Goal: Information Seeking & Learning: Check status

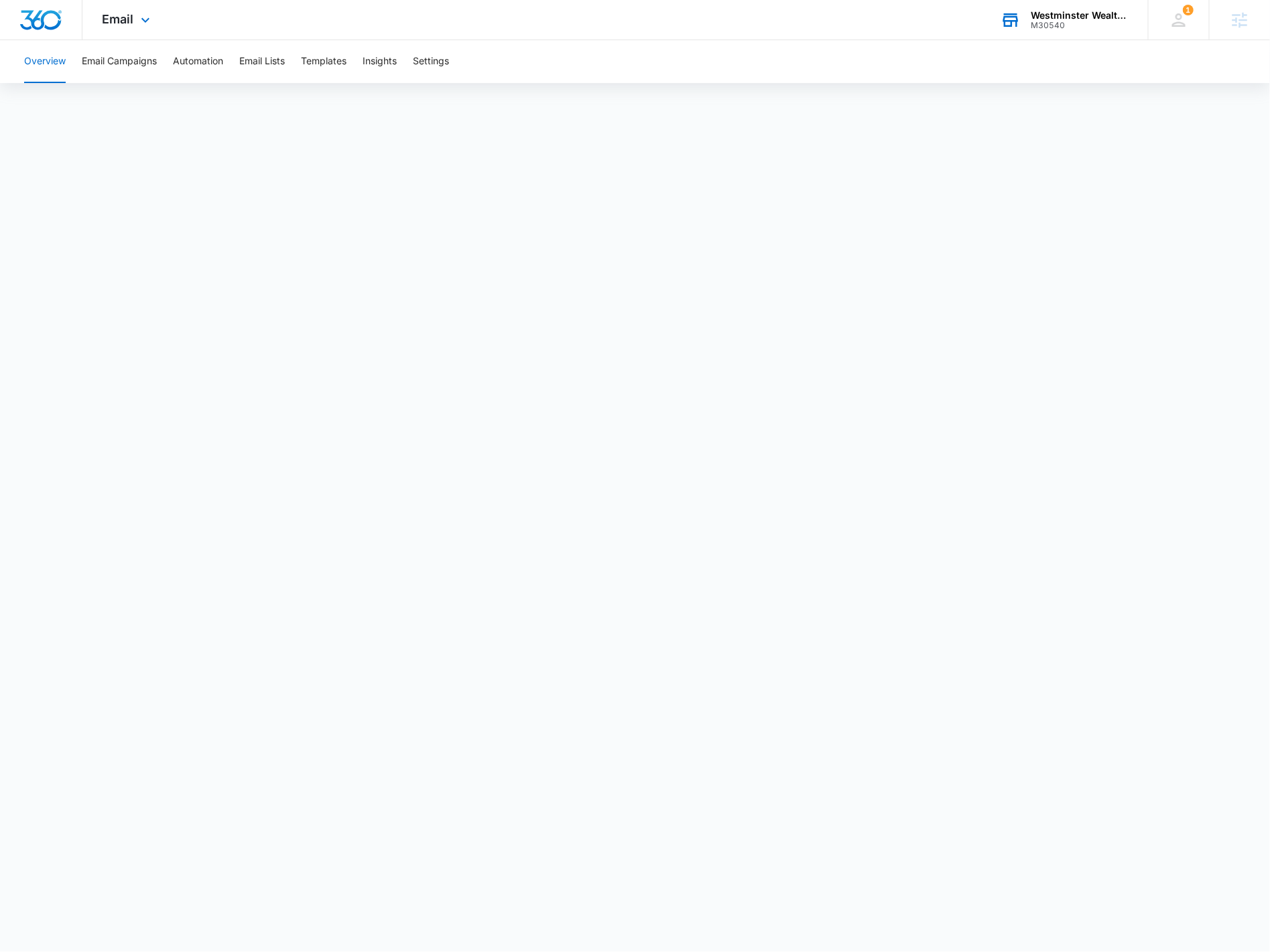
click at [1066, 12] on div "Westminster Wealth Management" at bounding box center [1079, 15] width 98 height 10
click at [1097, 19] on div "Westminster Wealth Management" at bounding box center [1079, 15] width 98 height 10
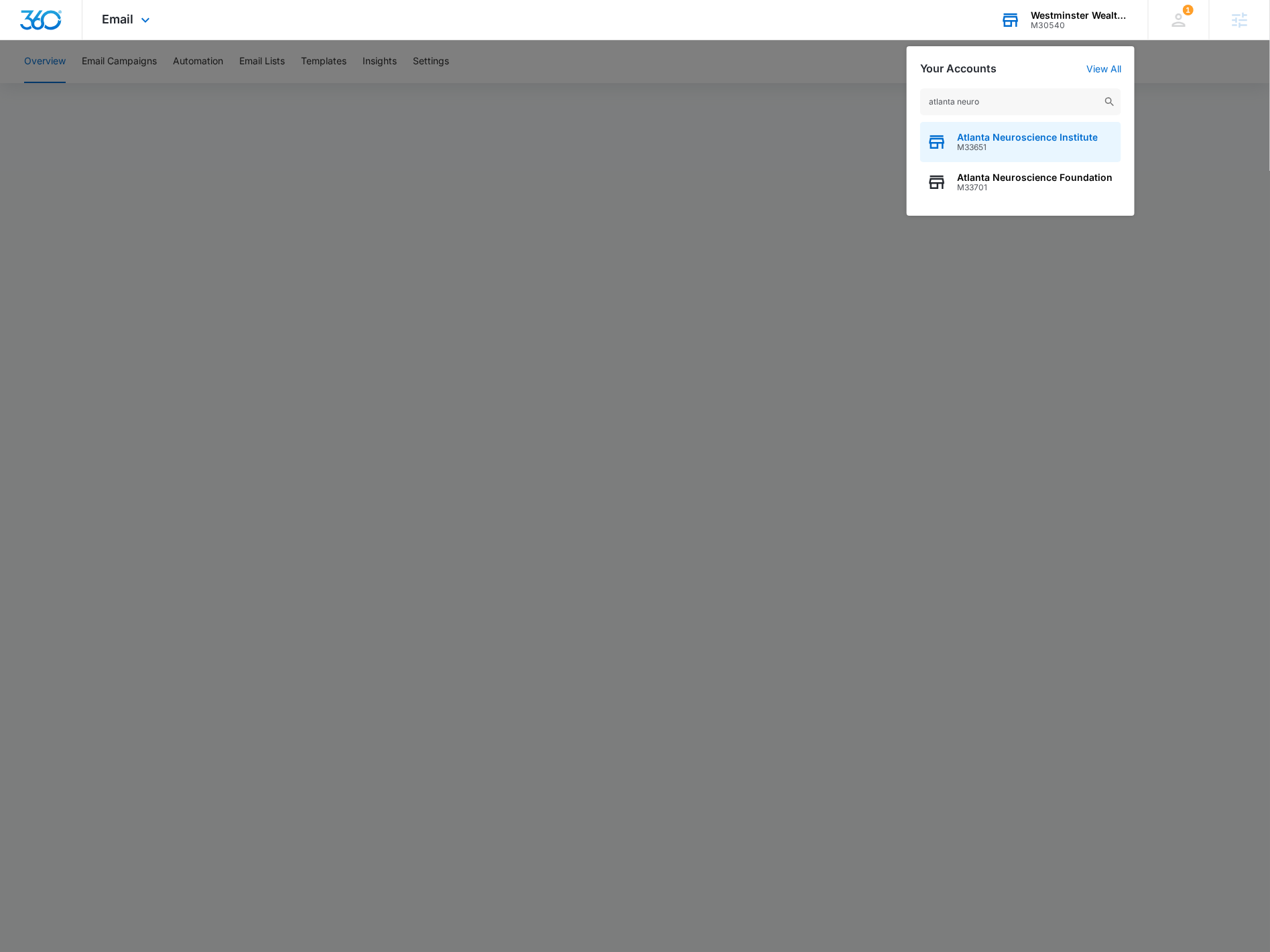
type input "atlanta neuro"
click at [1032, 136] on span "Atlanta Neuroscience Institute" at bounding box center [1027, 136] width 140 height 10
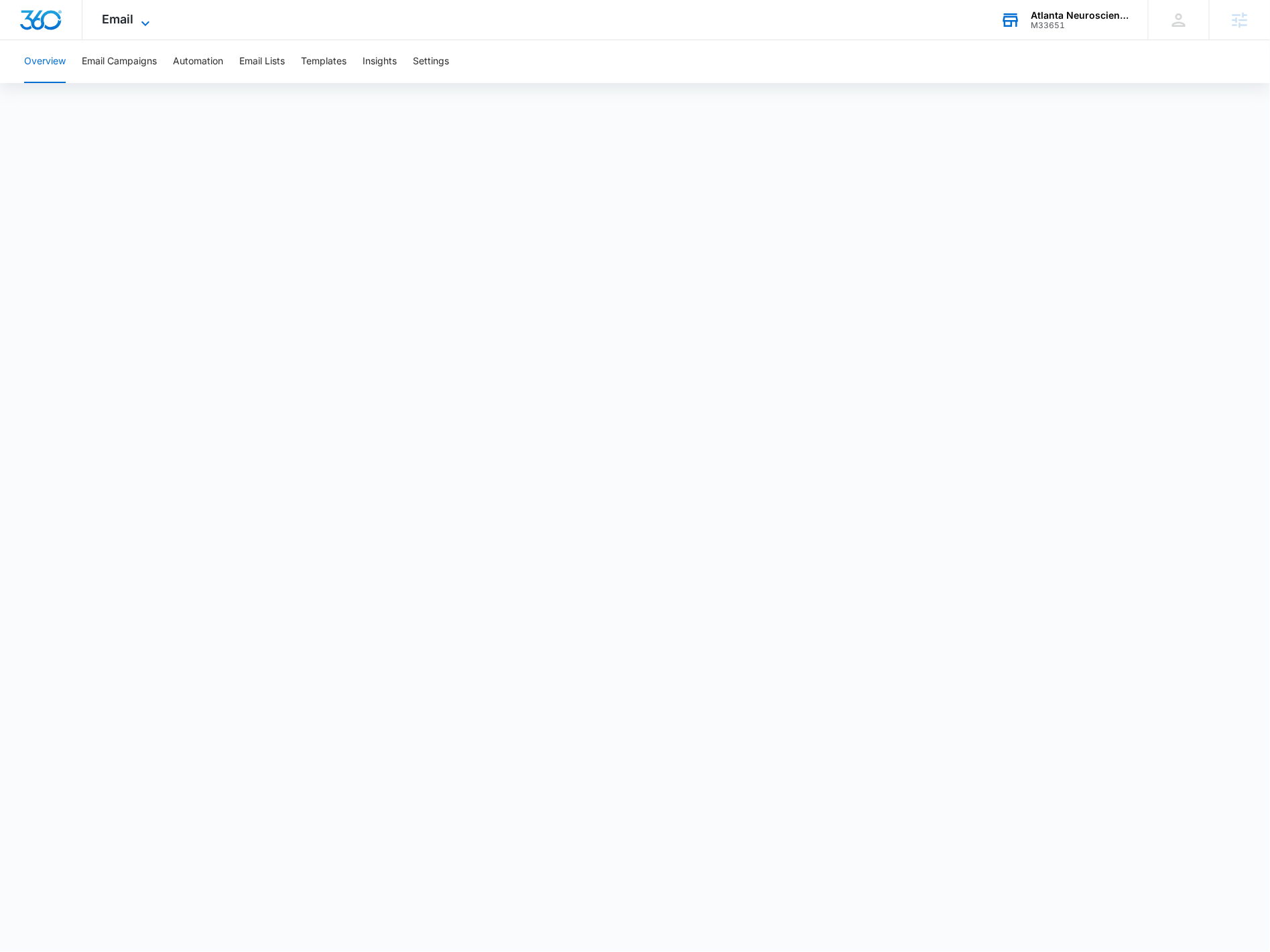
click at [150, 25] on icon at bounding box center [145, 23] width 16 height 16
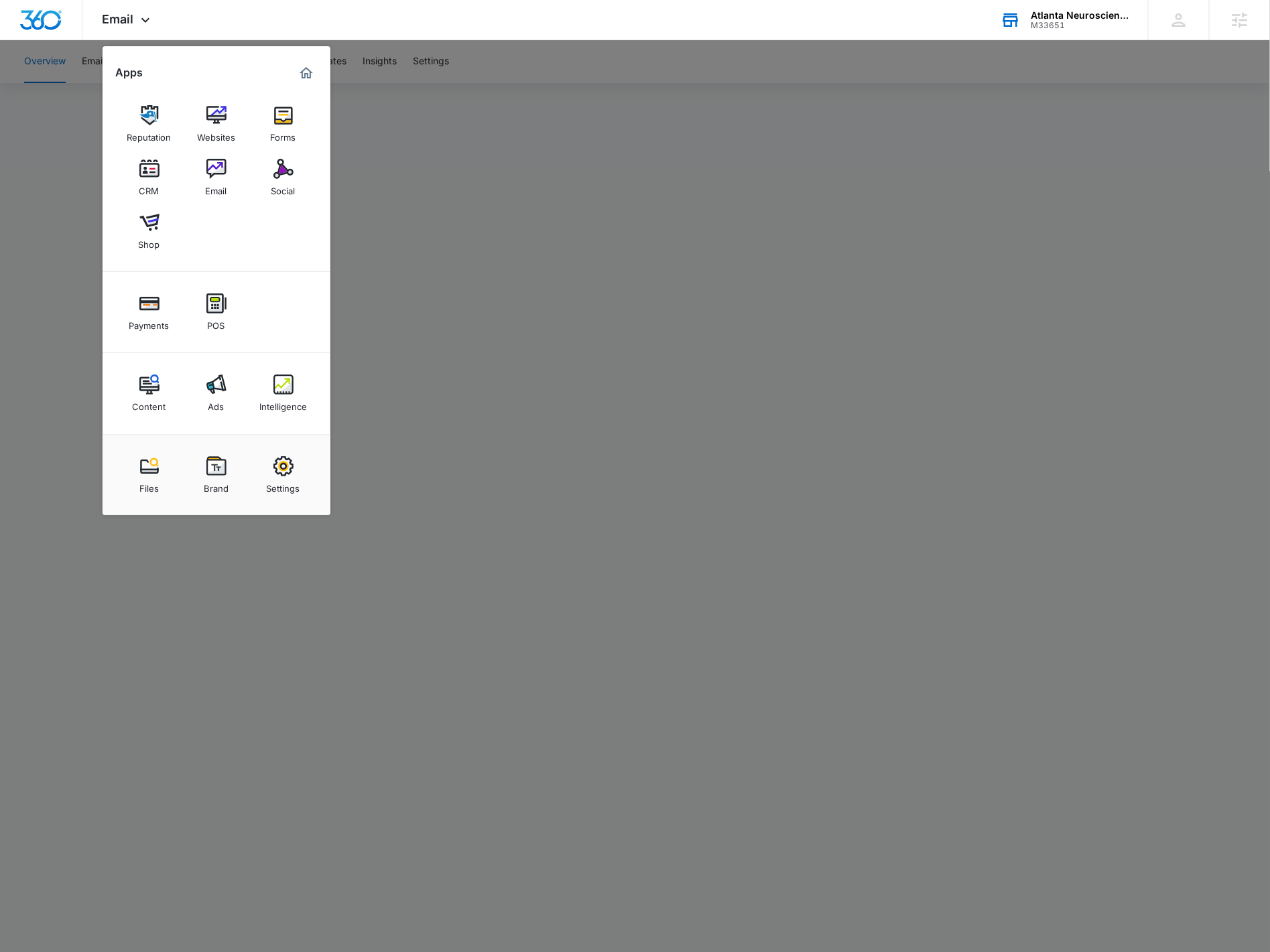
click at [274, 193] on div "Social" at bounding box center [282, 188] width 24 height 17
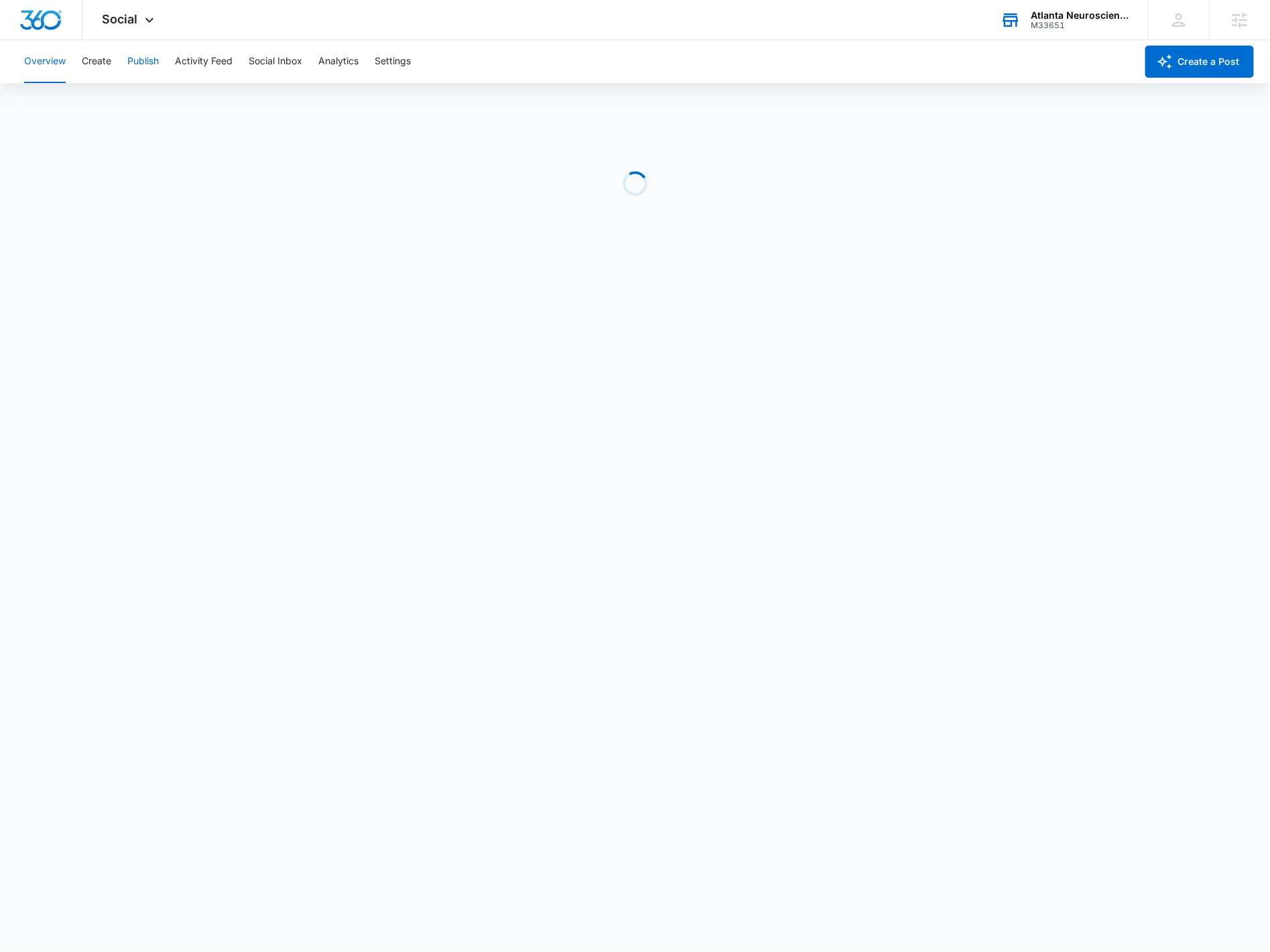
click at [139, 67] on button "Publish" at bounding box center [142, 61] width 31 height 43
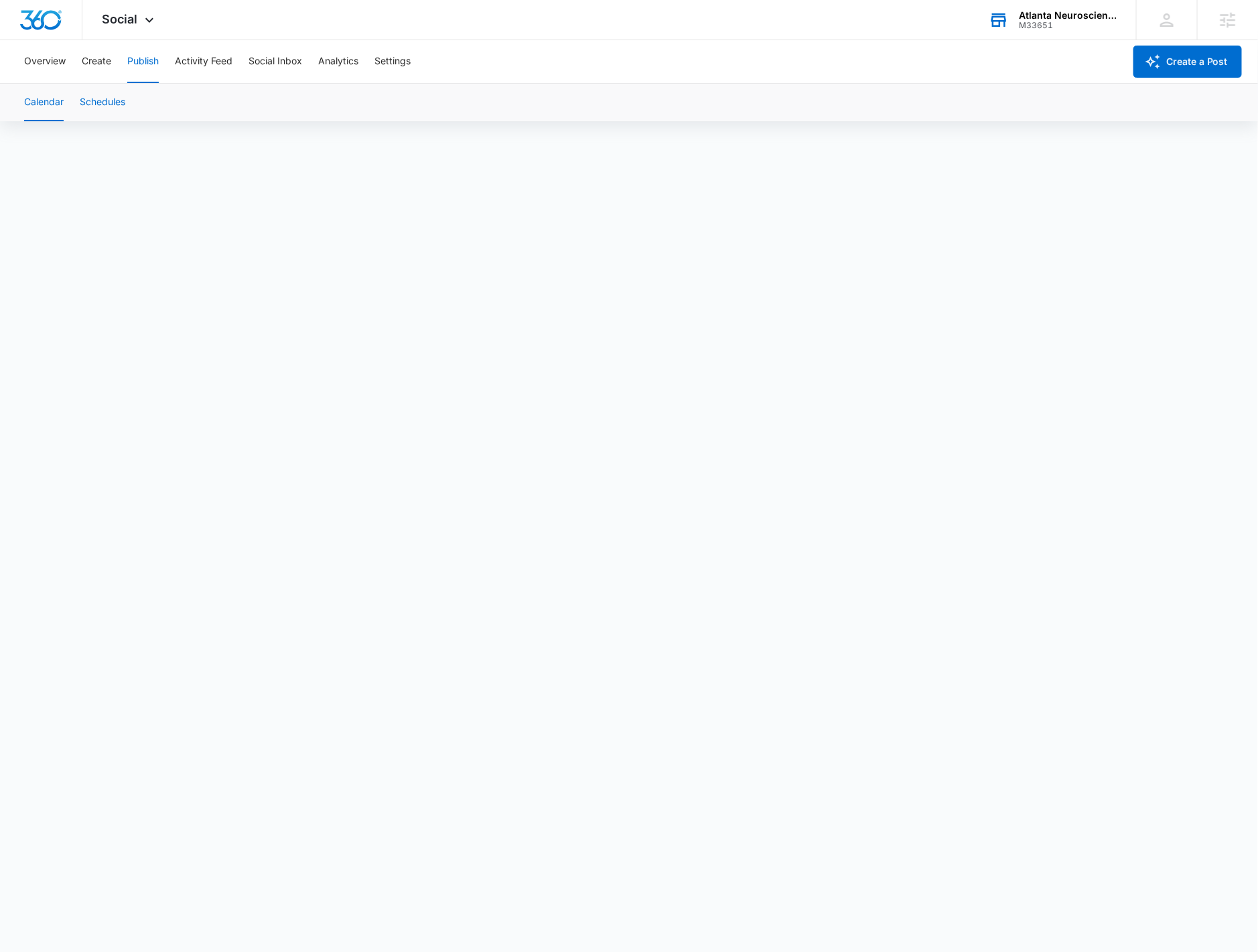
click at [115, 100] on button "Schedules" at bounding box center [102, 102] width 45 height 38
click at [113, 65] on div "Overview Create Publish Activity Feed Social Inbox Analytics Settings" at bounding box center [569, 61] width 1107 height 43
click at [109, 64] on button "Create" at bounding box center [96, 61] width 29 height 43
click at [145, 99] on button "Approvals" at bounding box center [131, 102] width 45 height 38
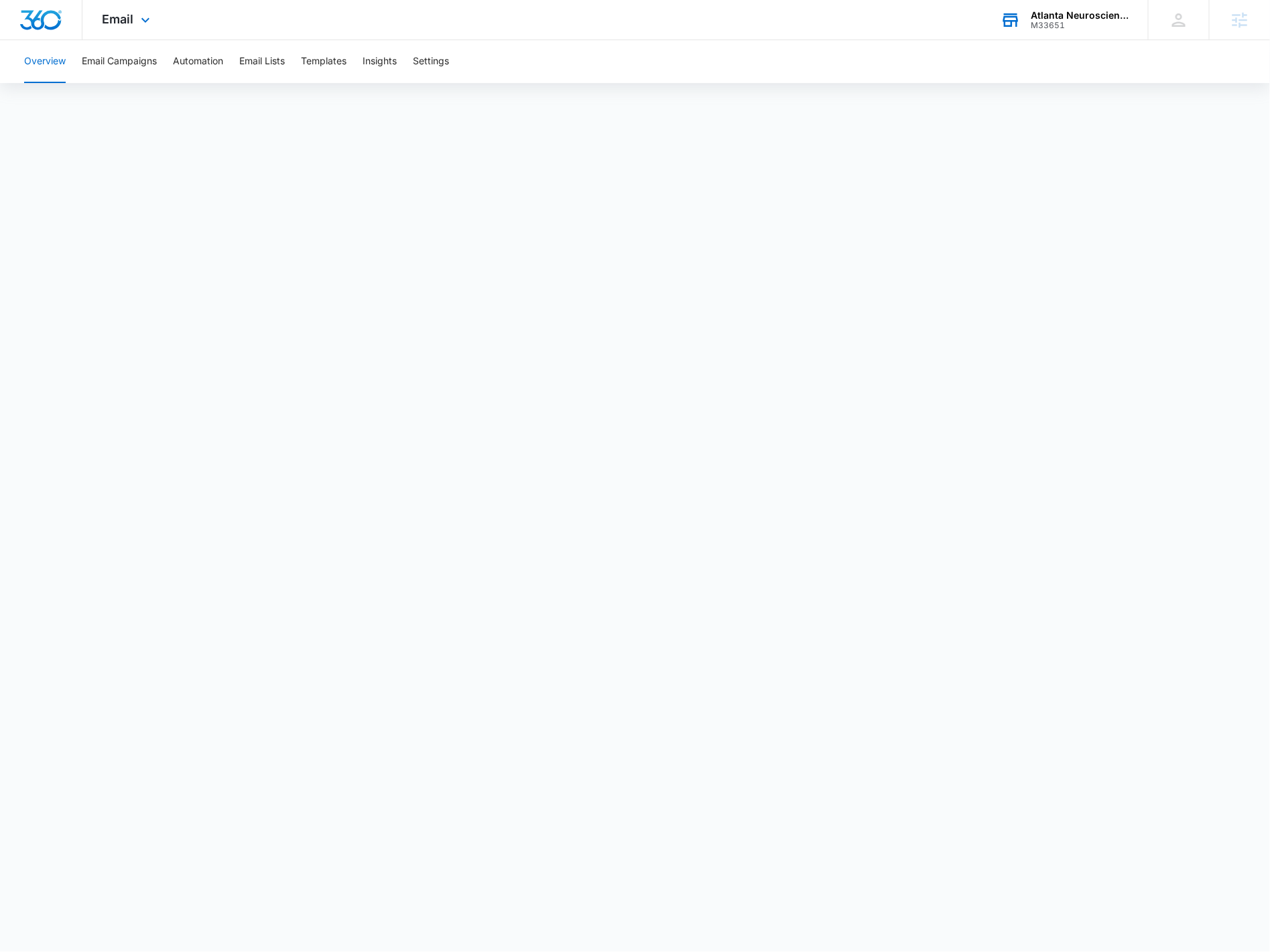
click at [1059, 26] on div "M33651" at bounding box center [1079, 26] width 98 height 9
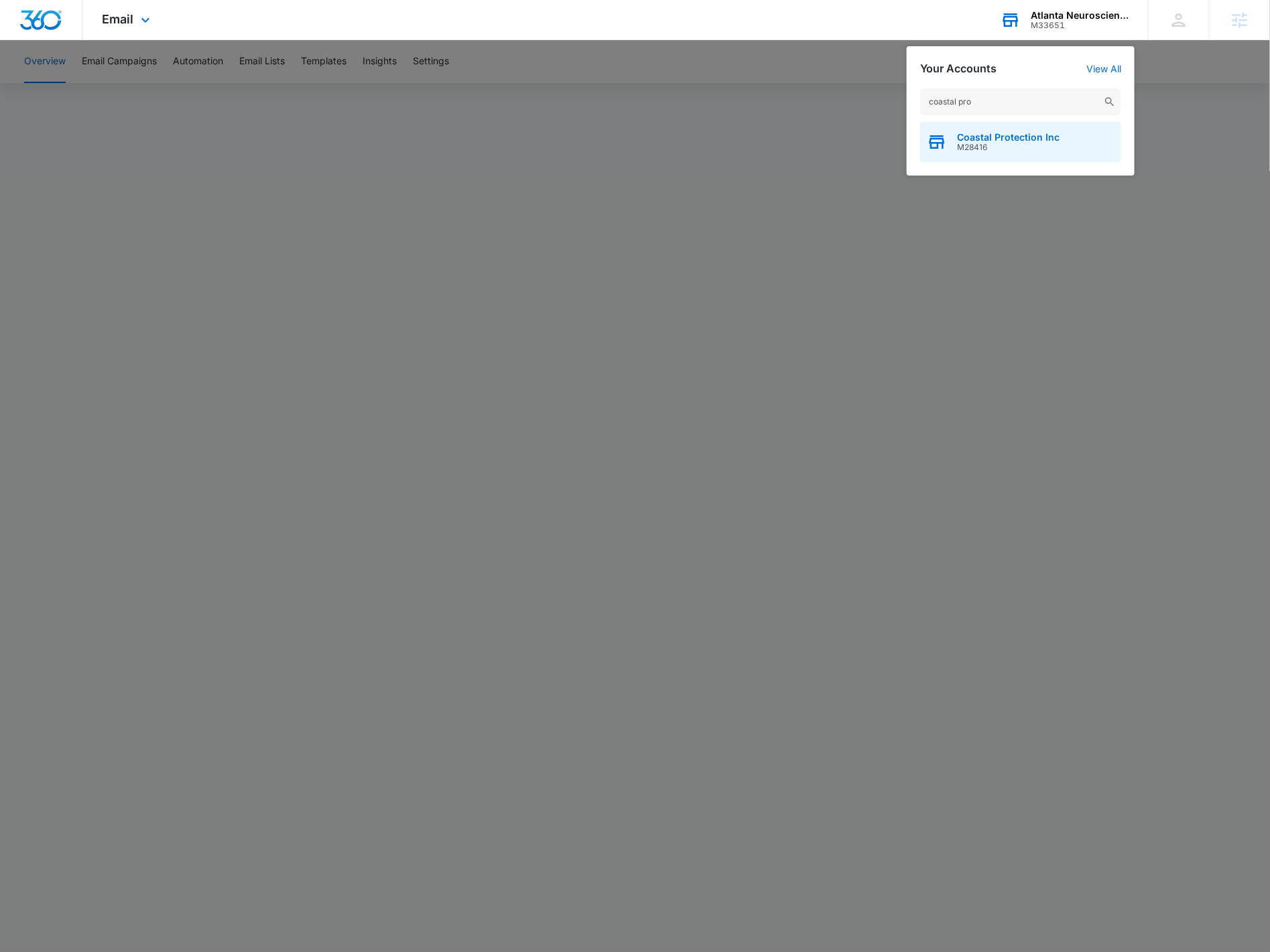
type input "coastal pro"
click at [984, 136] on span "Coastal Protection Inc" at bounding box center [1008, 136] width 102 height 10
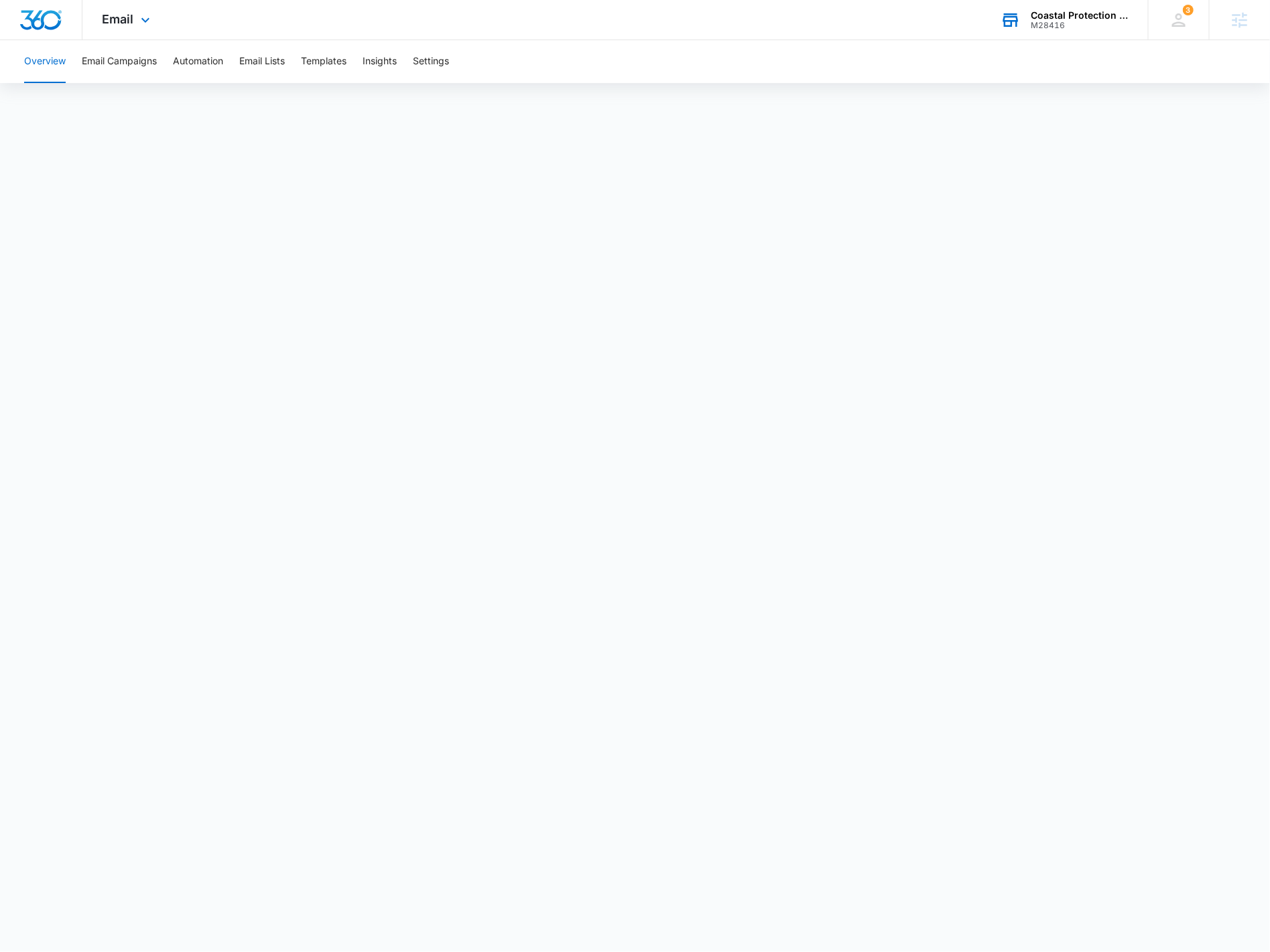
click at [129, 10] on div "Email Apps Reputation Websites Forms CRM Email Social Payments POS Content Ads …" at bounding box center [128, 20] width 91 height 40
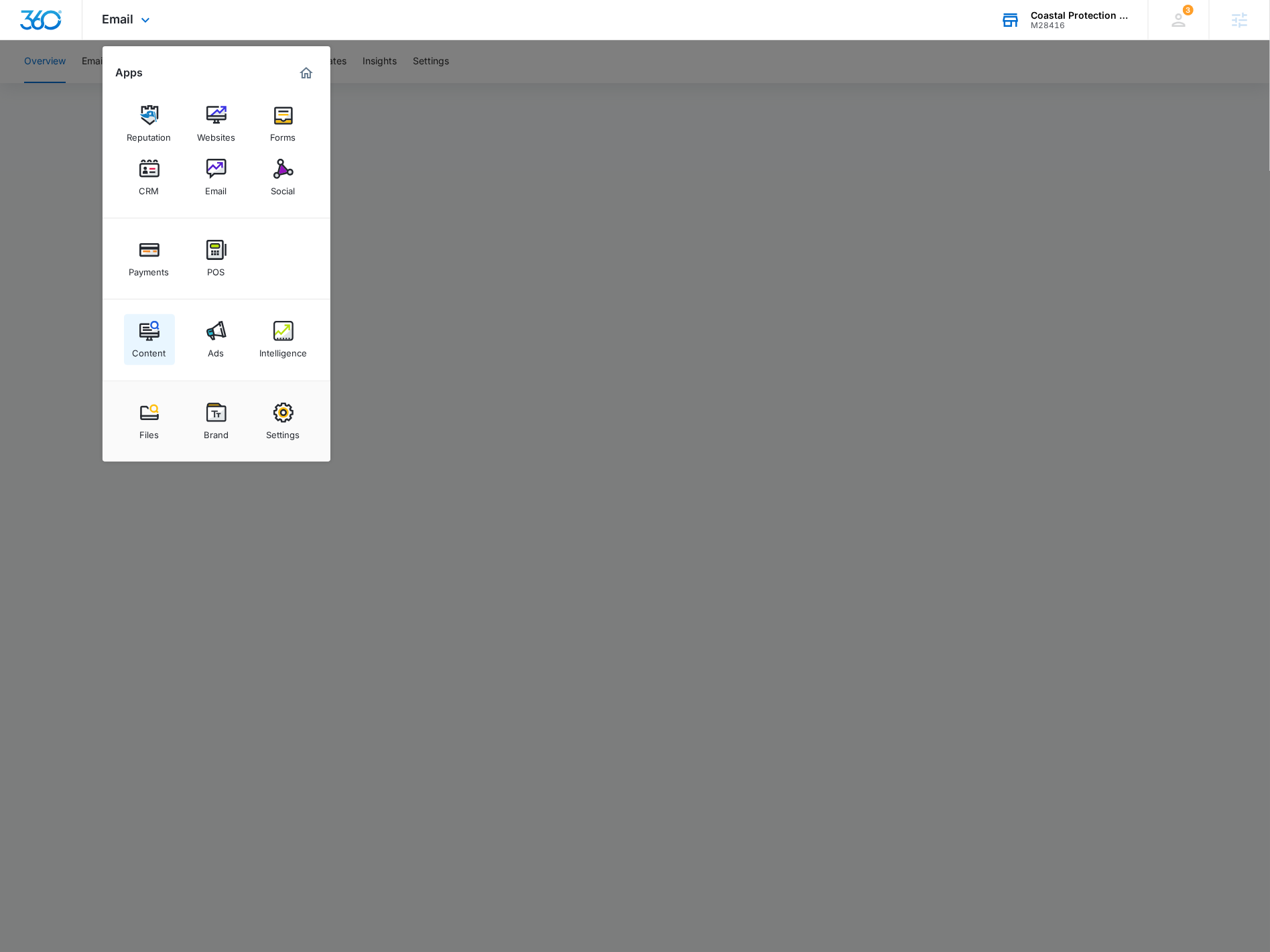
click at [126, 349] on link "Content" at bounding box center [150, 340] width 51 height 51
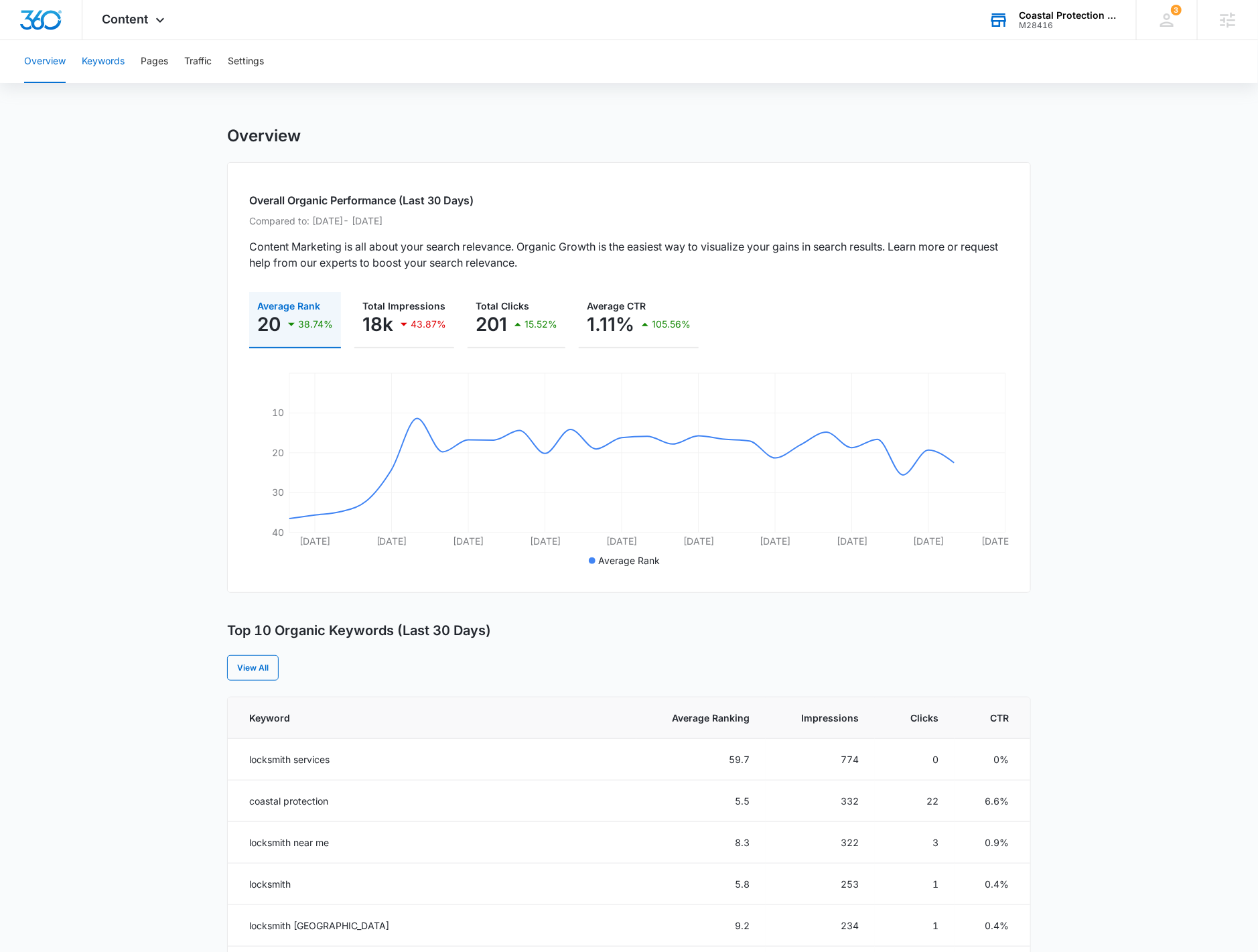
click at [117, 59] on button "Keywords" at bounding box center [102, 61] width 43 height 43
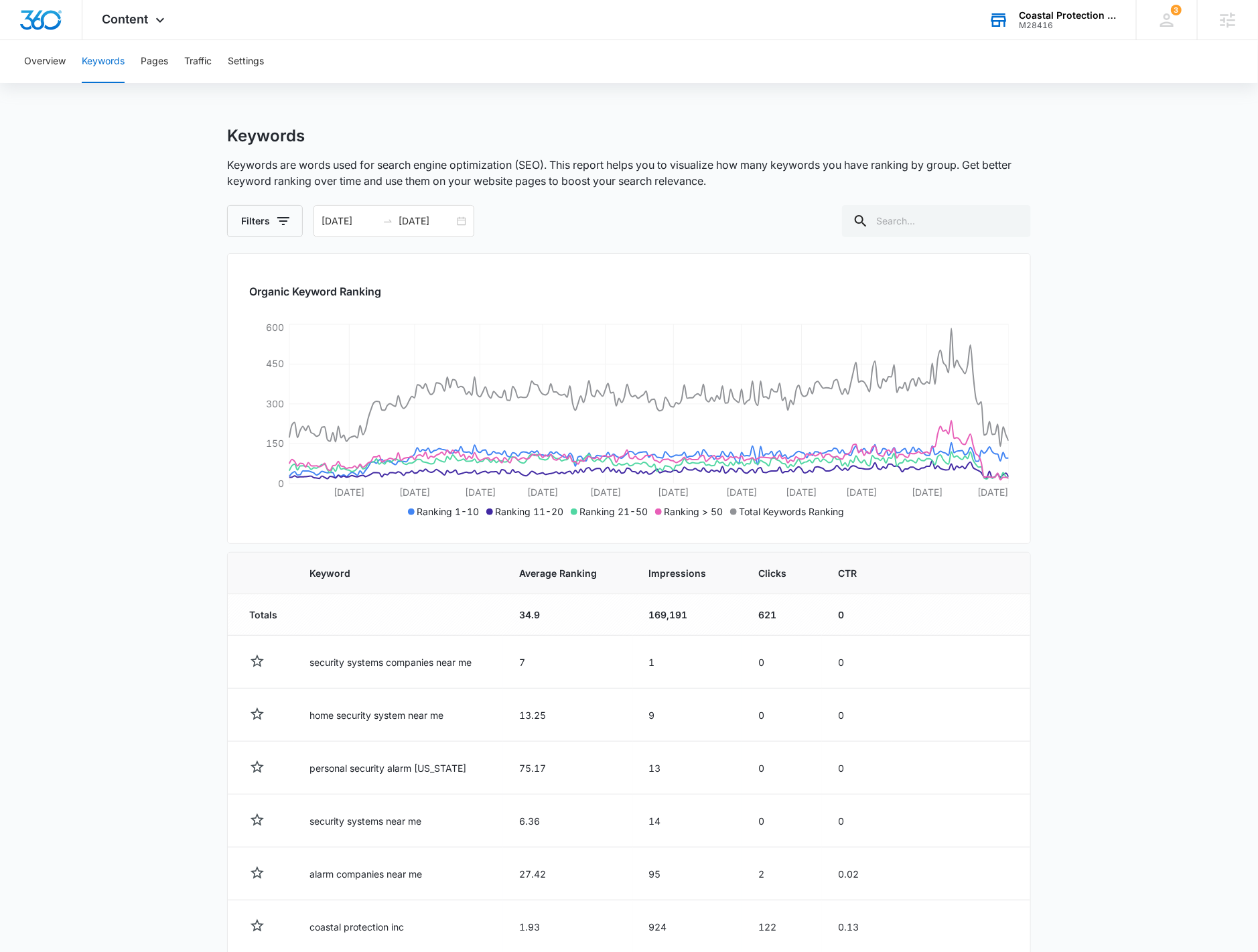
click at [21, 63] on div "Overview Keywords Pages Traffic Settings" at bounding box center [629, 61] width 1226 height 43
click at [38, 64] on button "Overview" at bounding box center [45, 61] width 42 height 43
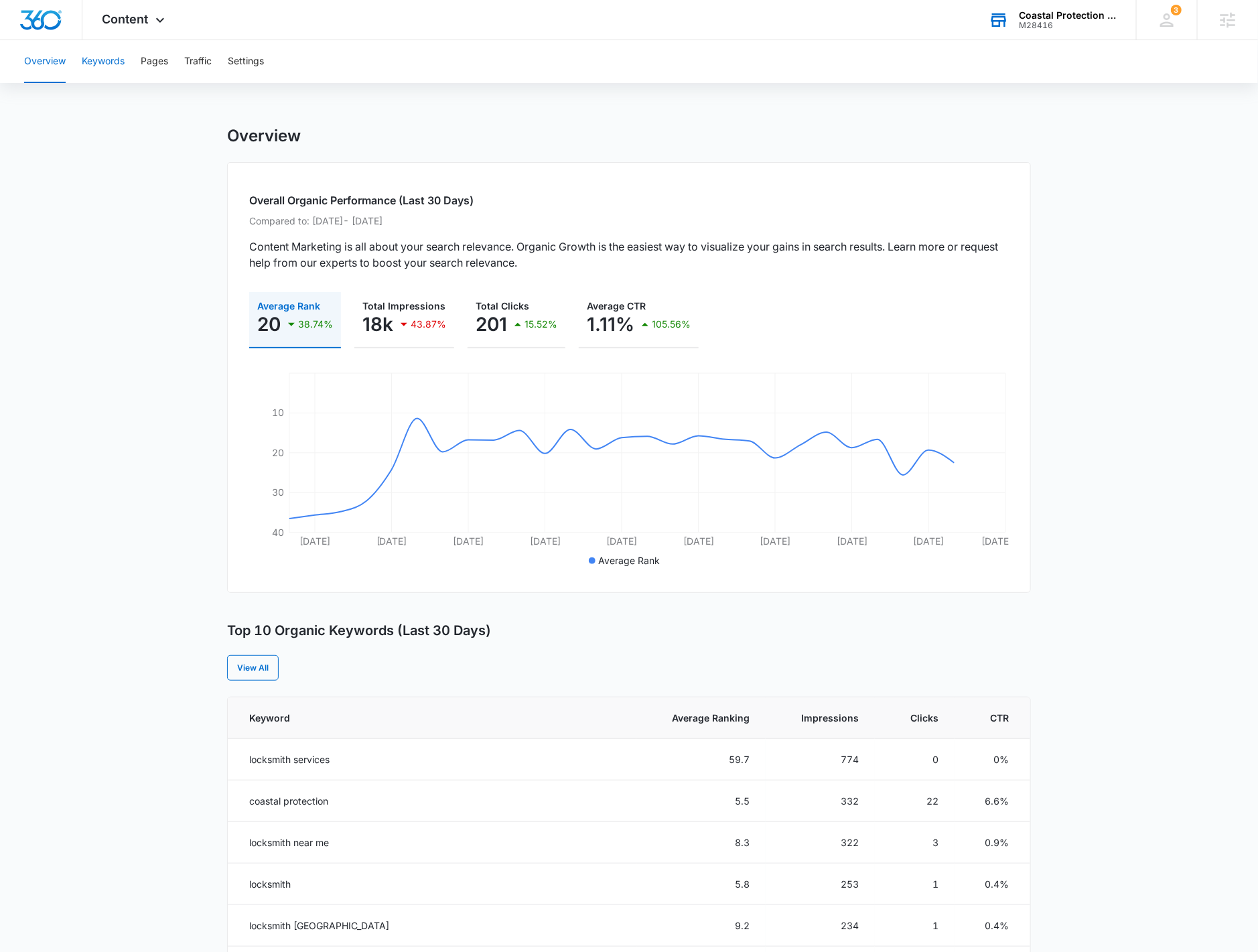
click at [99, 73] on button "Keywords" at bounding box center [102, 61] width 43 height 43
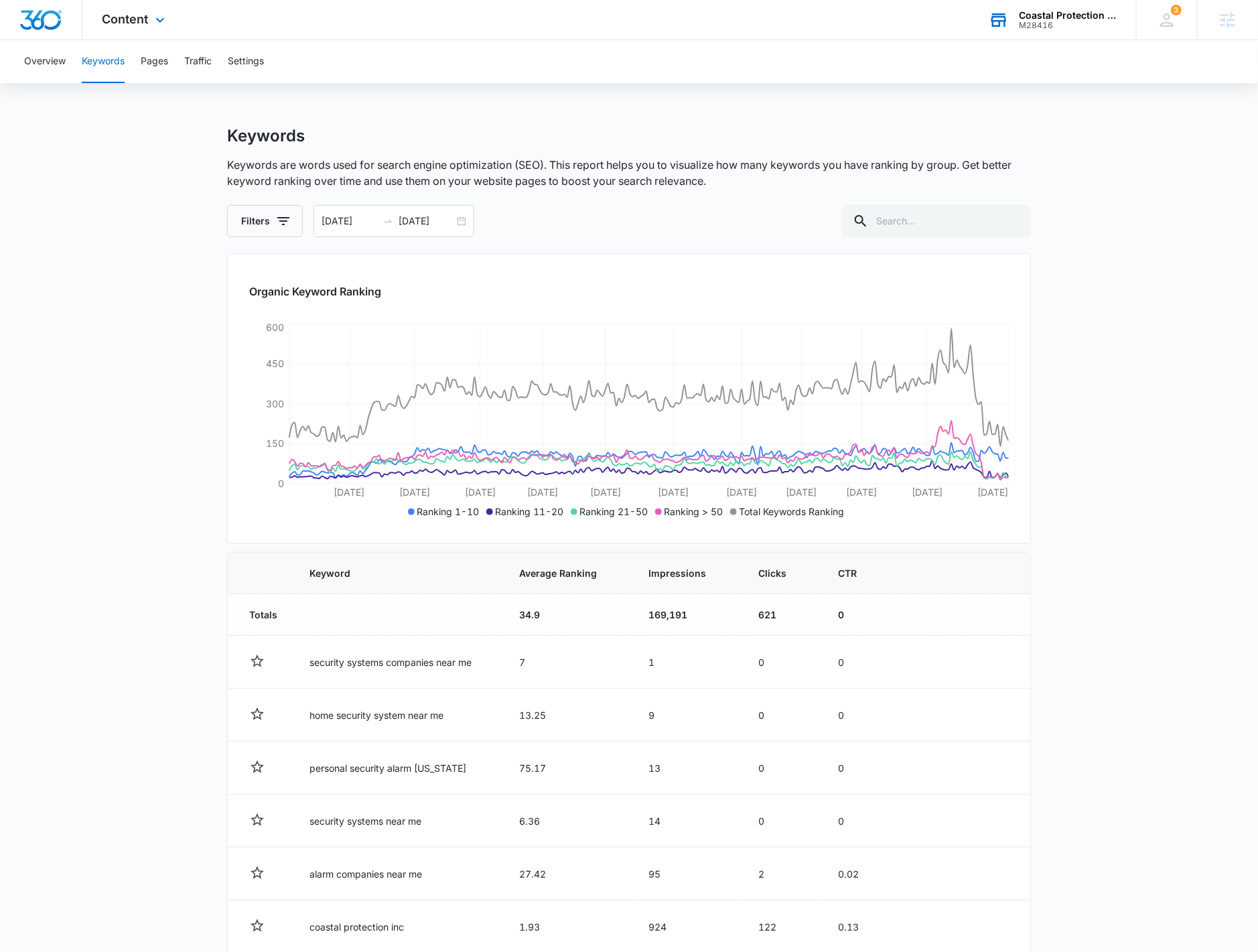
click at [150, 30] on div "Content Apps Reputation Websites Forms CRM Email Social Payments POS Content Ad…" at bounding box center [135, 20] width 106 height 40
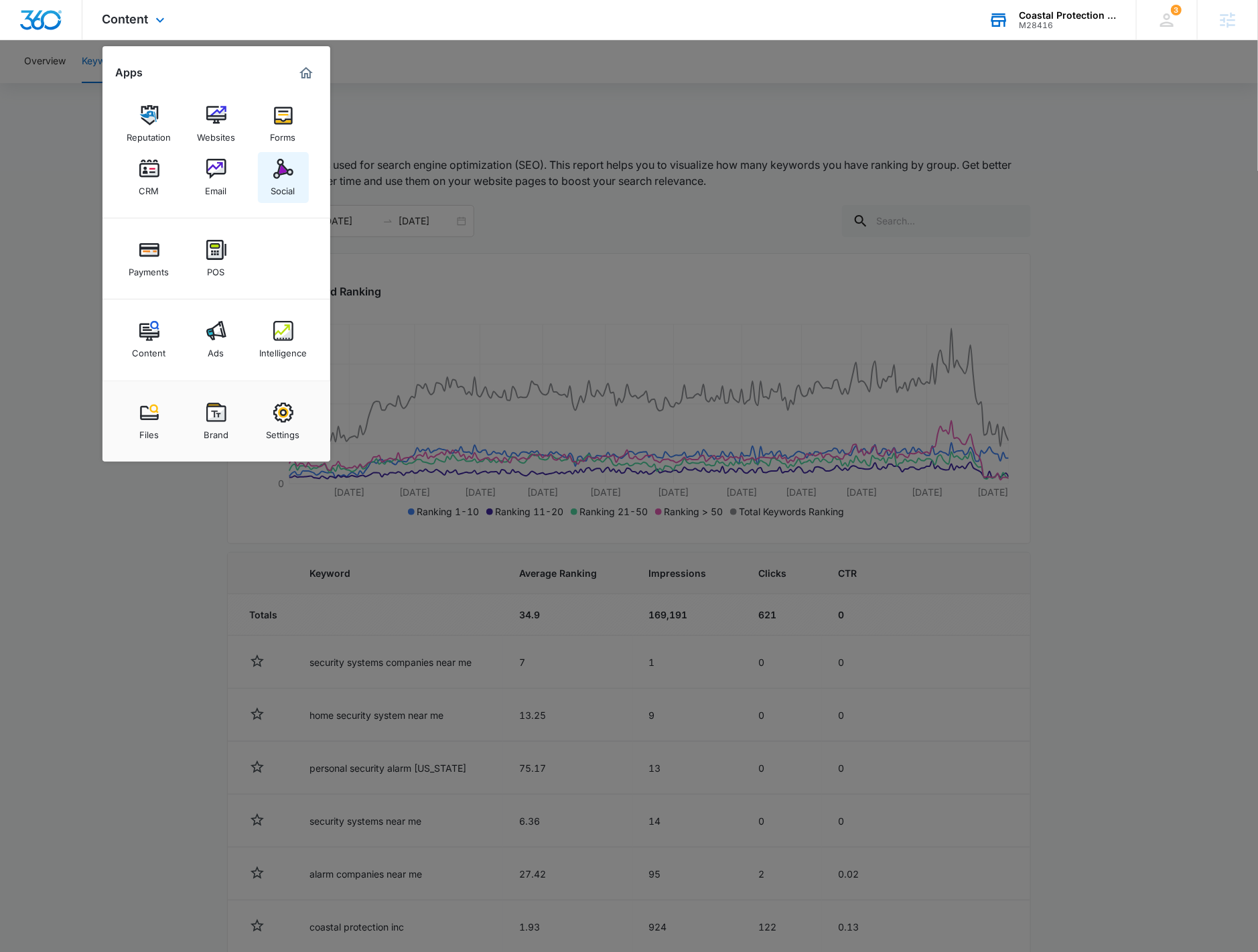
click at [276, 202] on link "Social" at bounding box center [283, 177] width 51 height 51
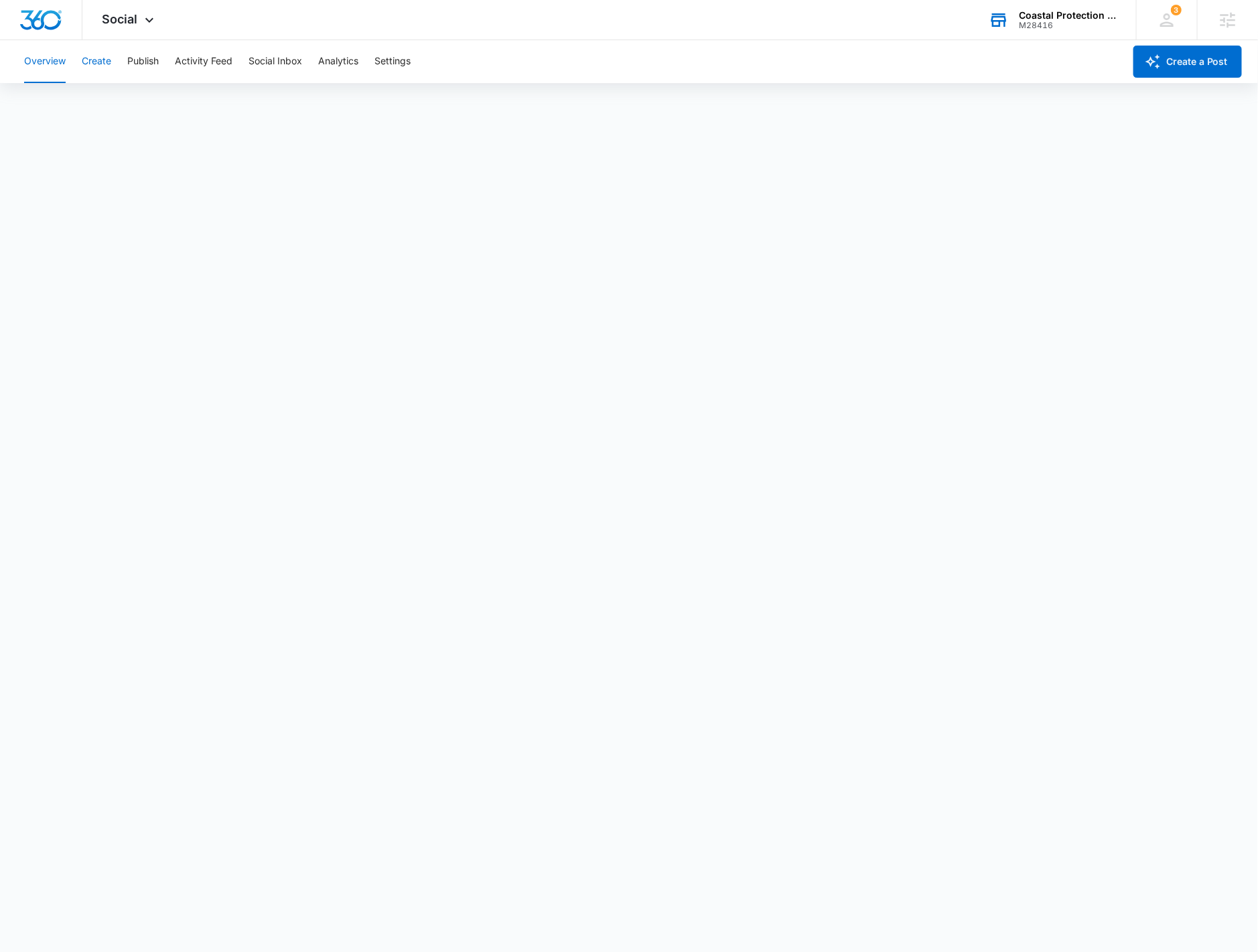
click at [101, 72] on button "Create" at bounding box center [96, 61] width 29 height 43
click at [149, 96] on button "Approvals" at bounding box center [131, 102] width 45 height 38
drag, startPoint x: 129, startPoint y: 17, endPoint x: 273, endPoint y: 309, distance: 325.6
click at [128, 17] on span "Social" at bounding box center [119, 19] width 35 height 14
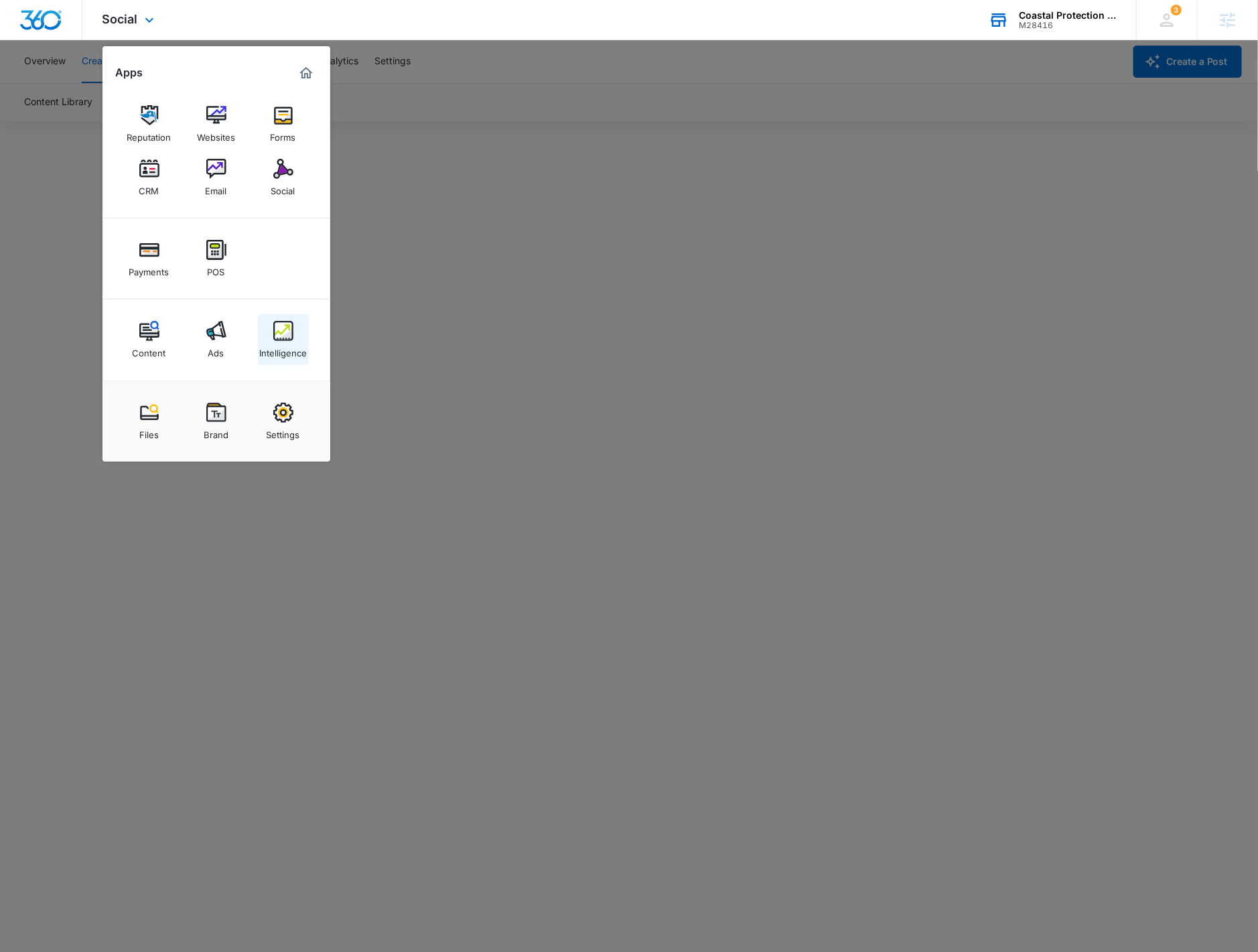
click at [295, 344] on div "Intelligence" at bounding box center [283, 350] width 47 height 17
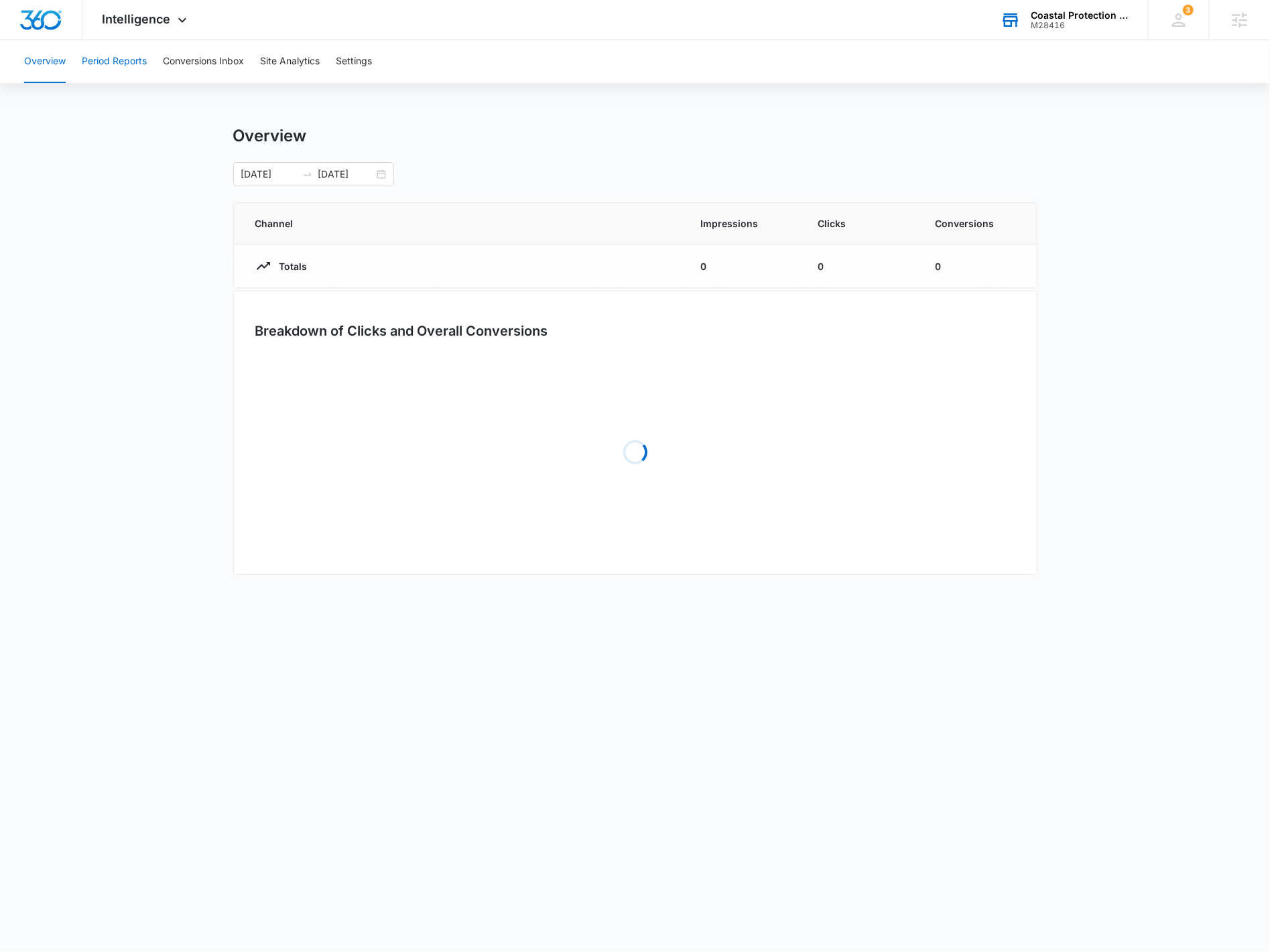
click at [128, 61] on button "Period Reports" at bounding box center [114, 61] width 65 height 43
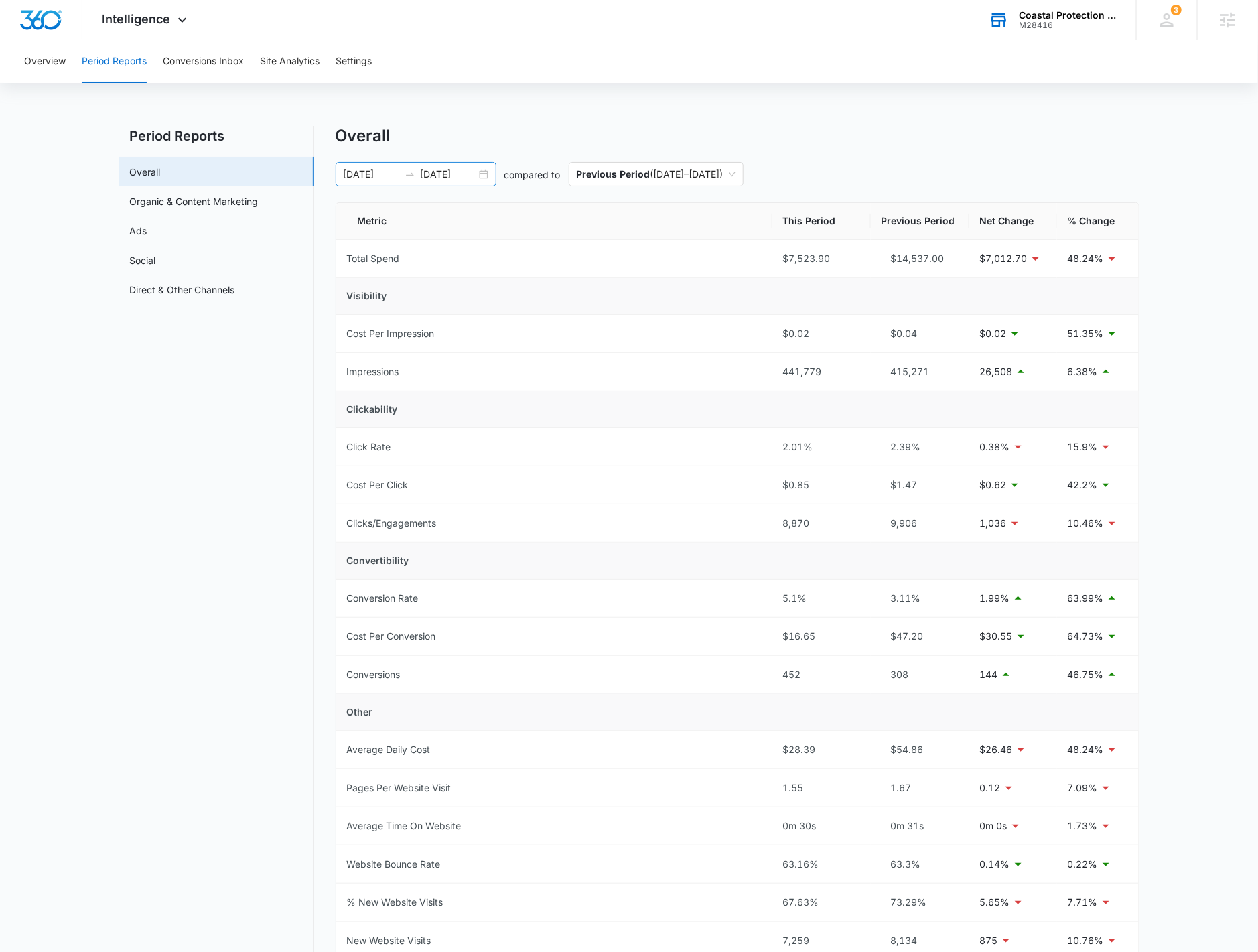
click at [490, 174] on div "01/01/2025 09/22/2025" at bounding box center [416, 173] width 161 height 24
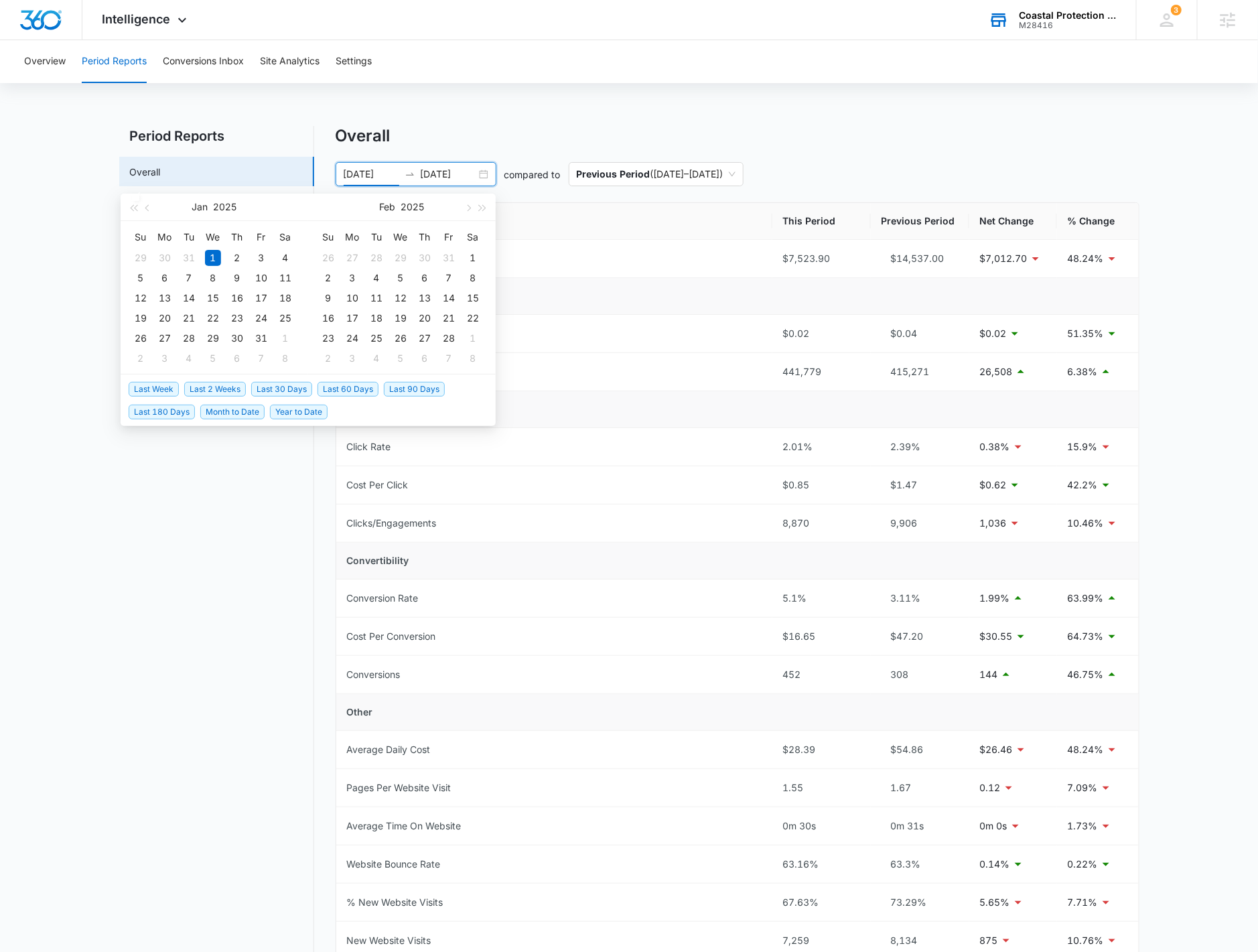
click at [214, 386] on span "Last 2 Weeks" at bounding box center [214, 389] width 62 height 15
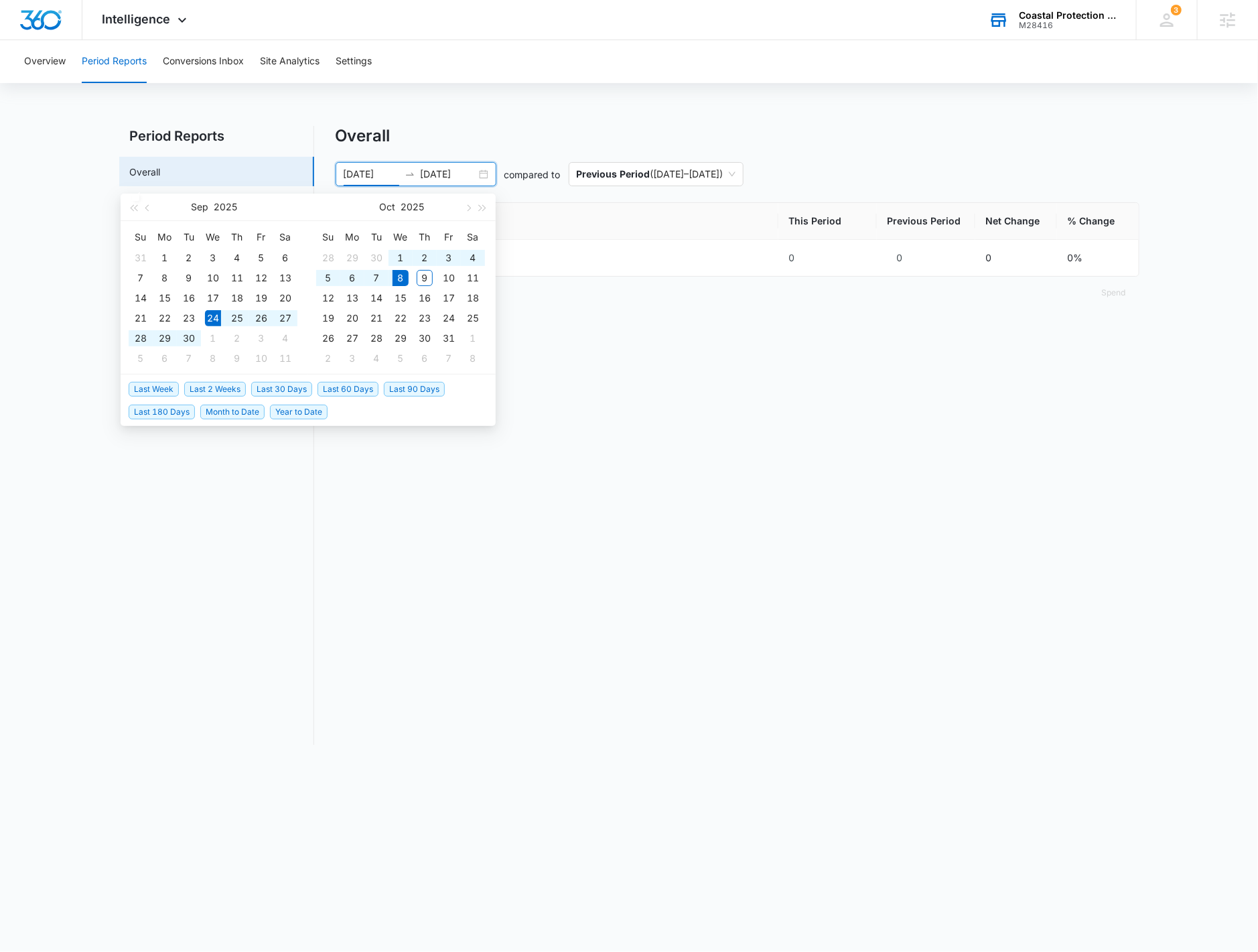
type input "09/24/2025"
type input "10/08/2025"
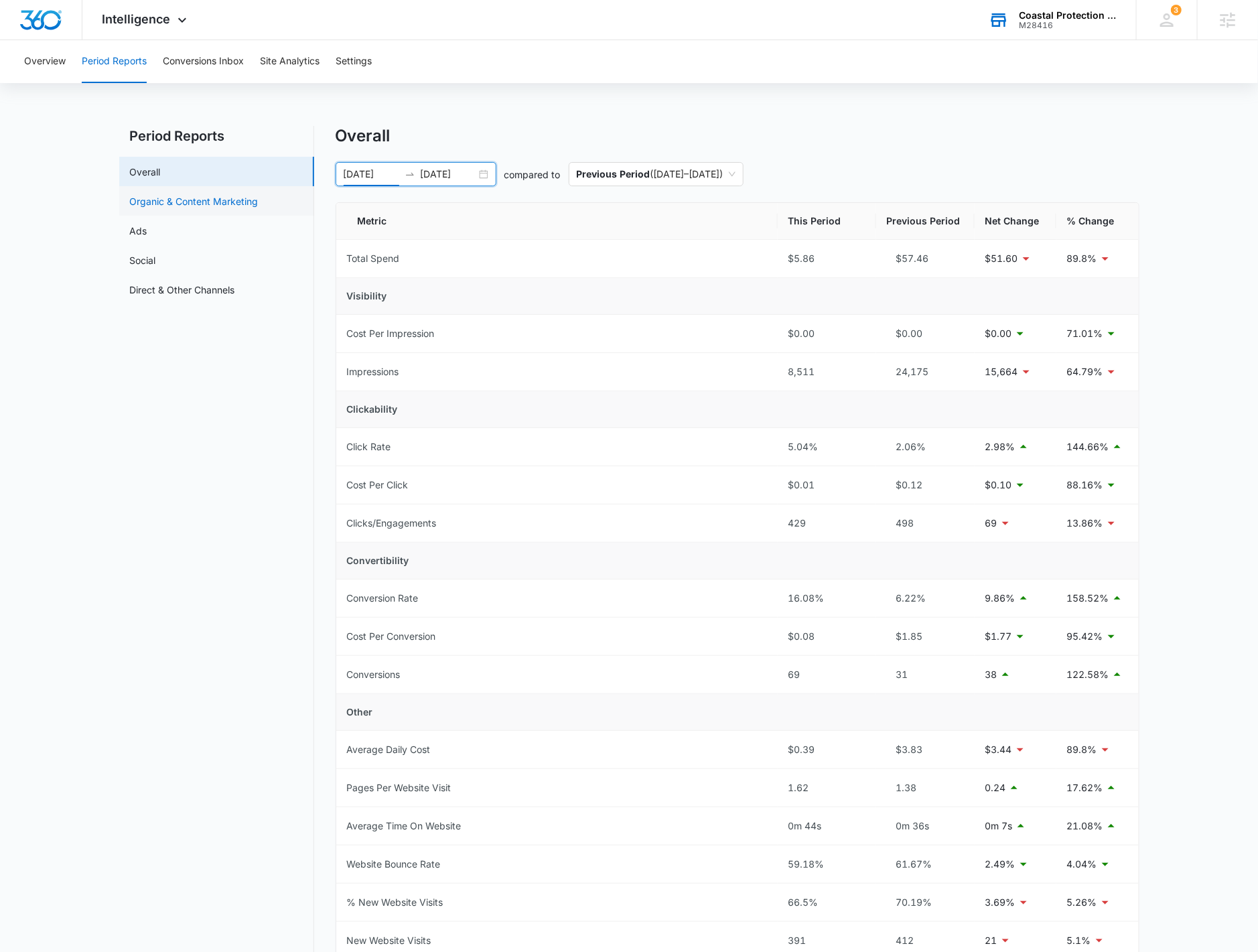
click at [248, 200] on link "Organic & Content Marketing" at bounding box center [194, 201] width 129 height 14
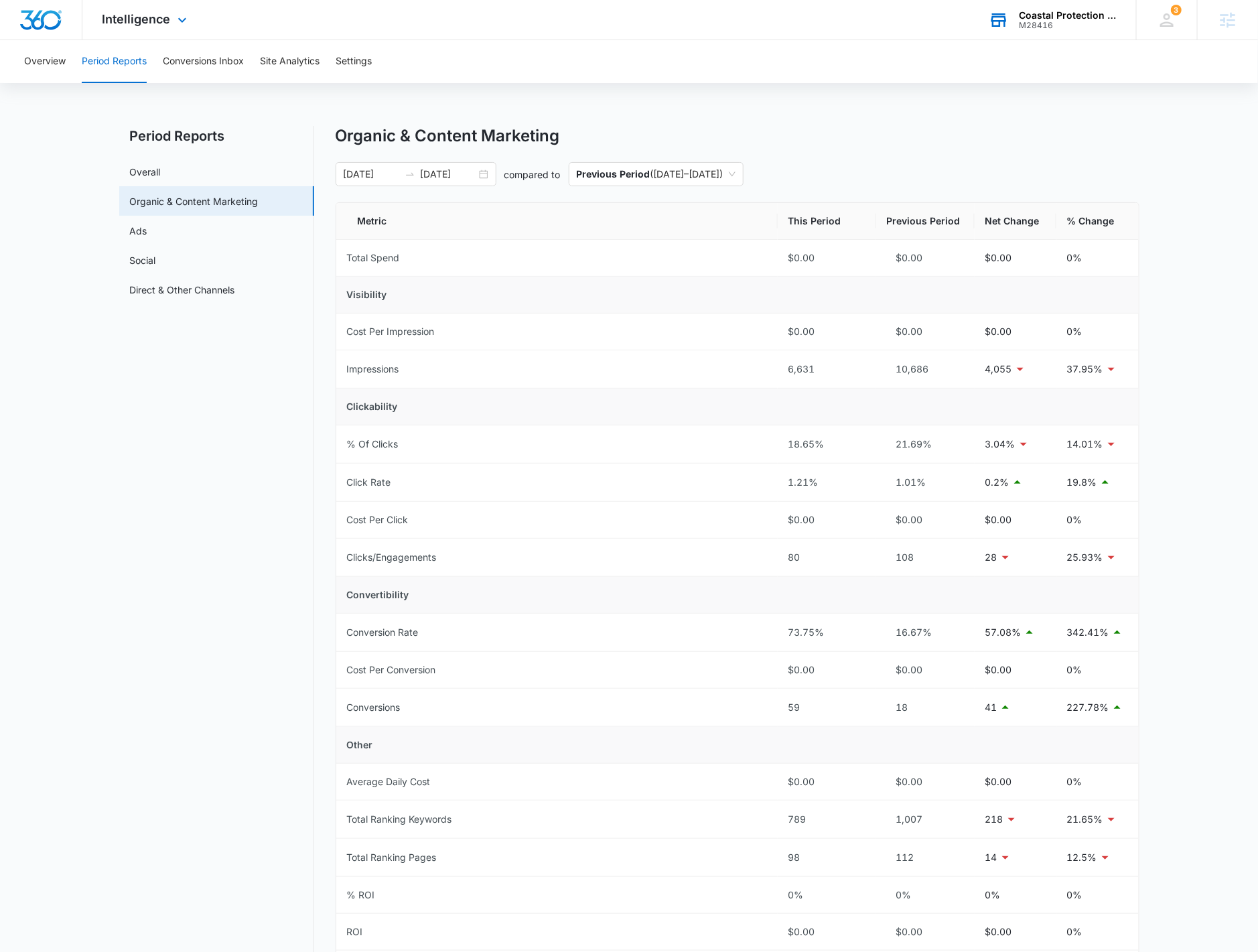
click at [140, 9] on div "Intelligence Apps Reputation Websites Forms CRM Email Social Payments POS Conte…" at bounding box center [146, 20] width 128 height 40
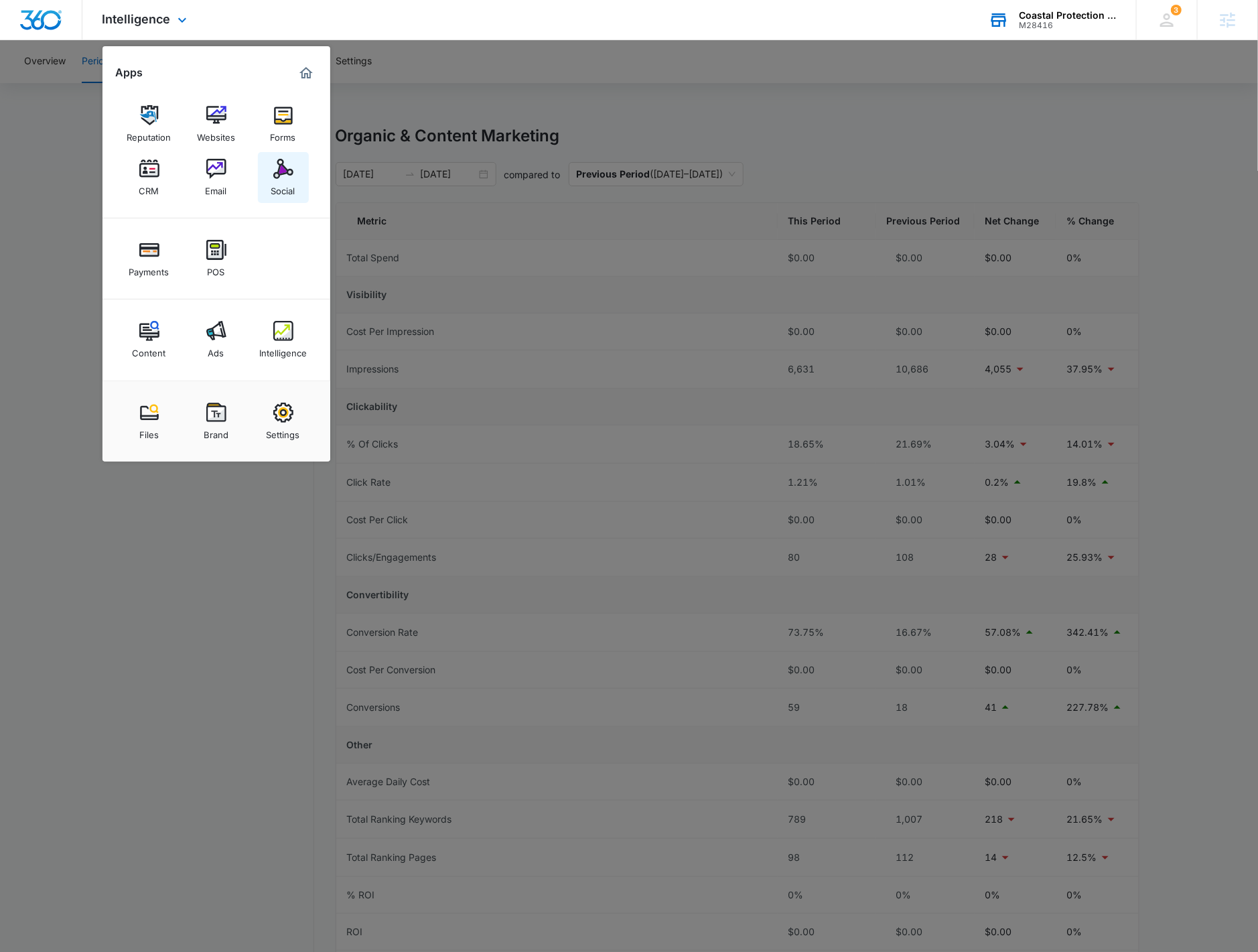
click at [291, 175] on img at bounding box center [282, 169] width 20 height 20
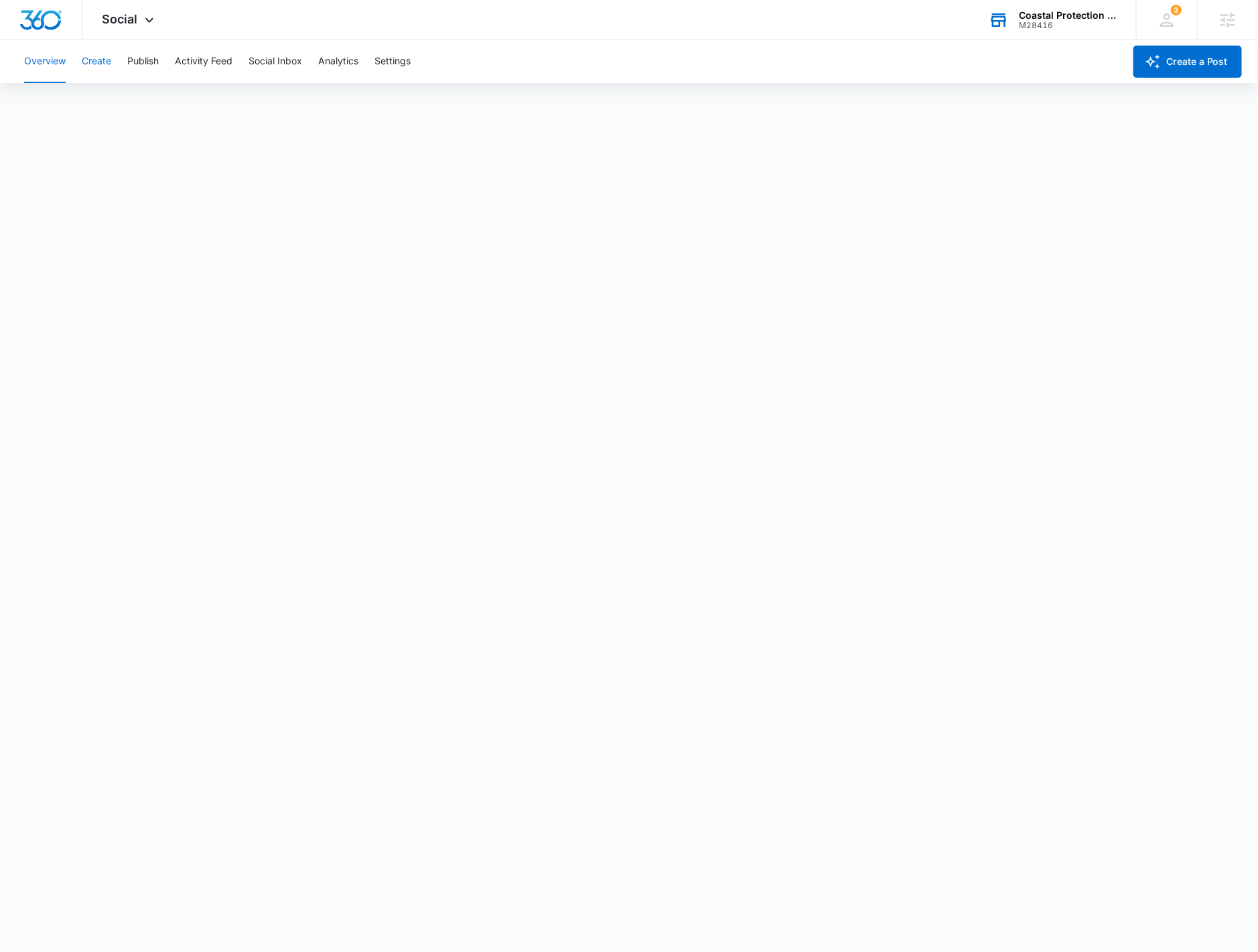
click at [107, 60] on button "Create" at bounding box center [96, 61] width 29 height 43
